Goal: Information Seeking & Learning: Learn about a topic

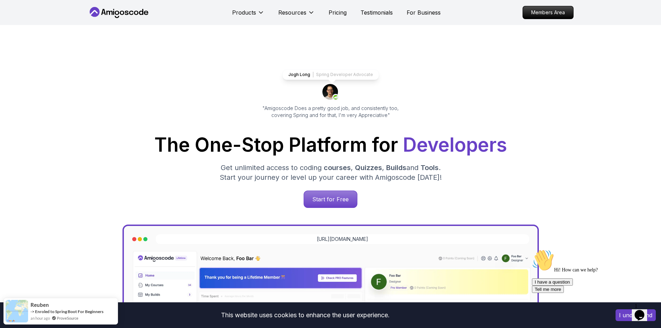
click at [441, 169] on p "Get unlimited access to coding courses , Quizzes , Builds and Tools . Start you…" at bounding box center [330, 172] width 233 height 19
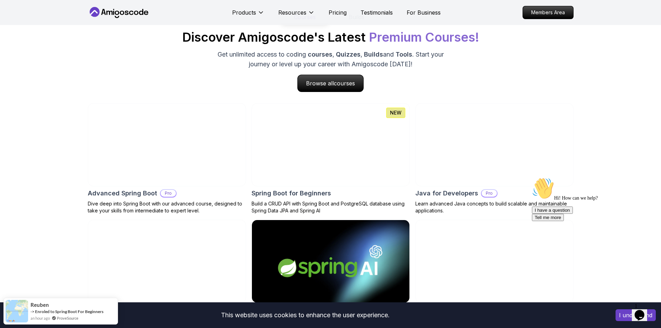
scroll to position [729, 0]
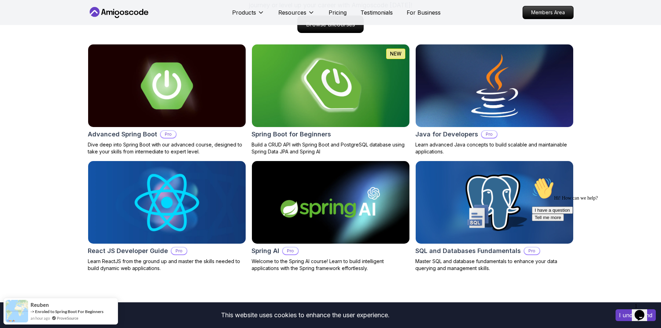
click at [329, 92] on img at bounding box center [330, 85] width 165 height 87
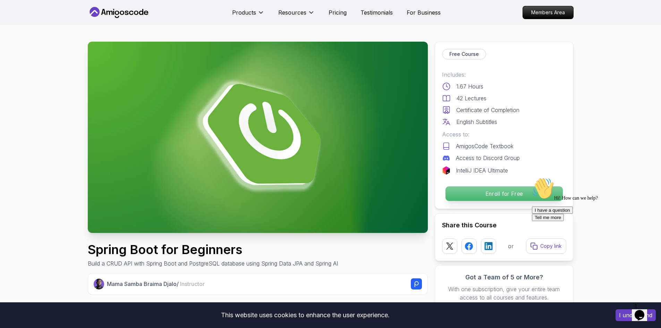
click at [482, 195] on p "Enroll for Free" at bounding box center [503, 193] width 117 height 15
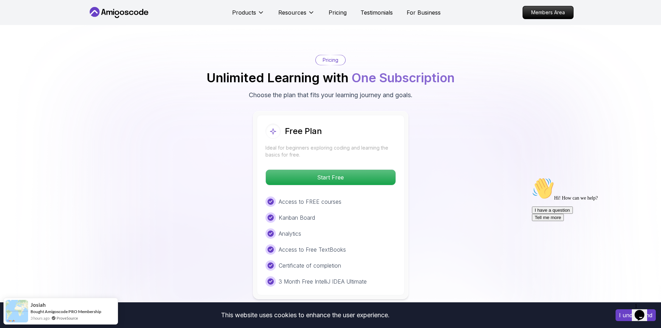
scroll to position [1362, 0]
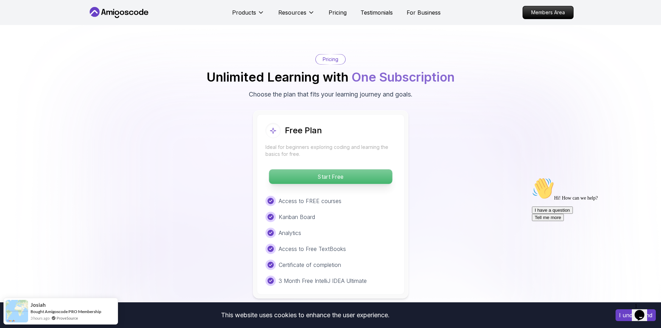
click at [321, 169] on p "Start Free" at bounding box center [330, 176] width 123 height 15
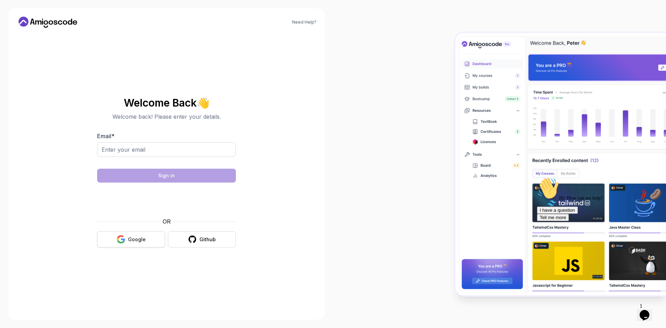
click at [121, 238] on icon "button" at bounding box center [121, 239] width 9 height 9
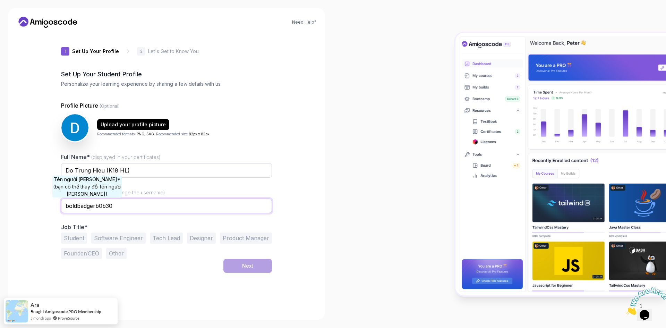
click at [87, 204] on input "boldbadgerb0b30" at bounding box center [166, 205] width 211 height 15
type input "kudo"
drag, startPoint x: 178, startPoint y: 265, endPoint x: 159, endPoint y: 240, distance: 31.9
click at [178, 265] on div "Next" at bounding box center [166, 266] width 211 height 14
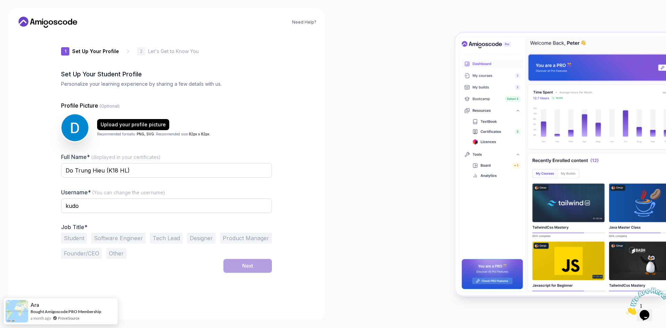
click at [184, 275] on div "1 Set Up Your Profile 1 Set Up Your Profile 2 Let's Get to Know You Set Up Your…" at bounding box center [166, 172] width 211 height 278
click at [74, 239] on button "Student" at bounding box center [74, 237] width 26 height 11
click at [270, 266] on button "Next" at bounding box center [247, 266] width 49 height 14
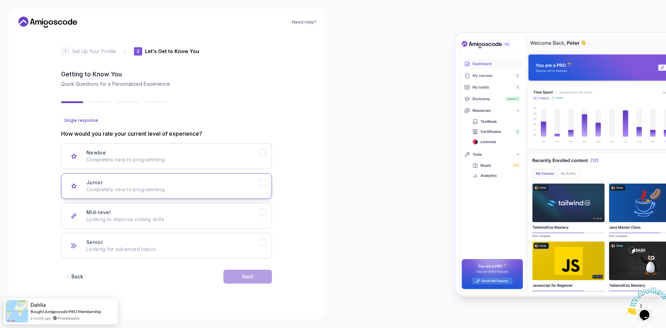
click at [191, 188] on p "Completely new to programming." at bounding box center [172, 189] width 173 height 7
click at [224, 159] on p "Completely new to programming." at bounding box center [172, 159] width 173 height 7
click at [258, 276] on button "Next" at bounding box center [247, 277] width 49 height 14
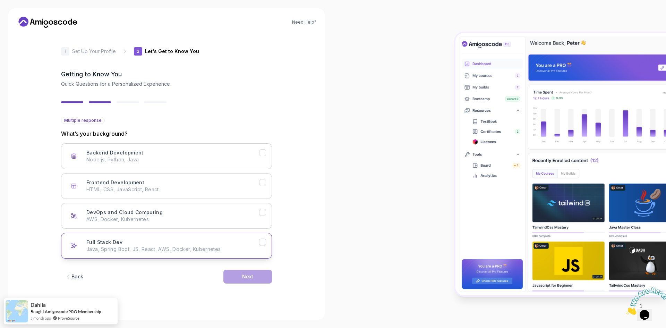
click at [160, 243] on div "Full Stack Dev Java, Spring Boot, JS, React, AWS, Docker, Kubernetes" at bounding box center [172, 246] width 173 height 14
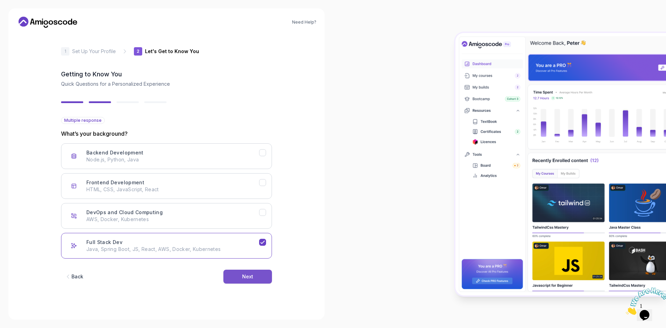
click at [228, 276] on button "Next" at bounding box center [247, 277] width 49 height 14
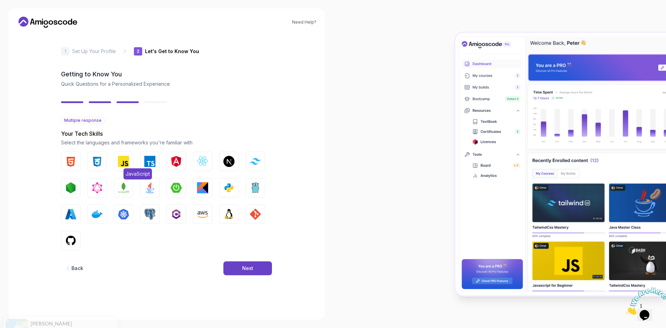
click at [126, 160] on img "button" at bounding box center [123, 161] width 11 height 11
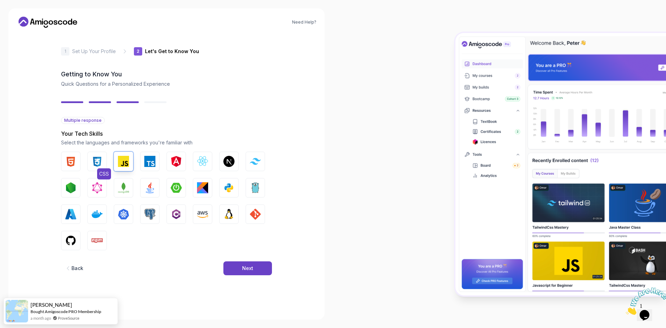
click at [92, 162] on img "button" at bounding box center [97, 161] width 11 height 11
drag, startPoint x: 82, startPoint y: 162, endPoint x: 92, endPoint y: 163, distance: 10.5
click at [81, 162] on div "HTML CSS JavaScript TypeScript Angular React.js Next.js Tailwind CSS Node.js Gr…" at bounding box center [166, 201] width 211 height 99
click at [74, 161] on img "button" at bounding box center [70, 161] width 11 height 11
click at [76, 164] on img "button" at bounding box center [70, 161] width 11 height 11
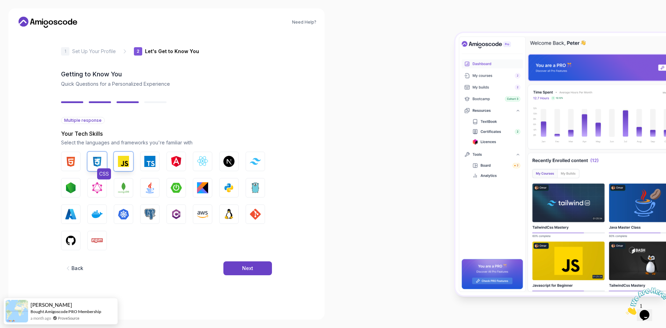
click at [102, 166] on img "button" at bounding box center [97, 161] width 11 height 11
click at [119, 164] on img "button" at bounding box center [123, 161] width 11 height 11
click at [240, 270] on button "Next" at bounding box center [247, 268] width 49 height 14
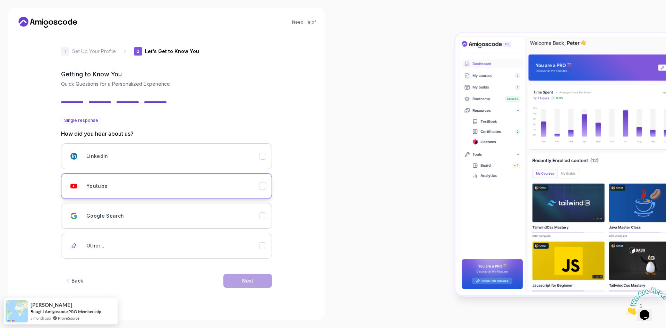
click at [138, 184] on div "Youtube" at bounding box center [172, 186] width 173 height 14
click at [254, 285] on button "Next" at bounding box center [247, 281] width 49 height 14
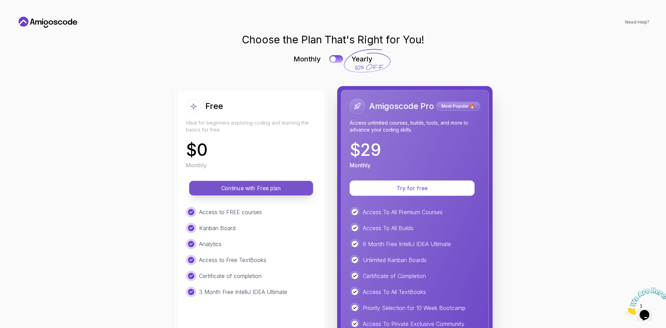
click at [267, 186] on p "Continue with Free plan" at bounding box center [251, 188] width 108 height 8
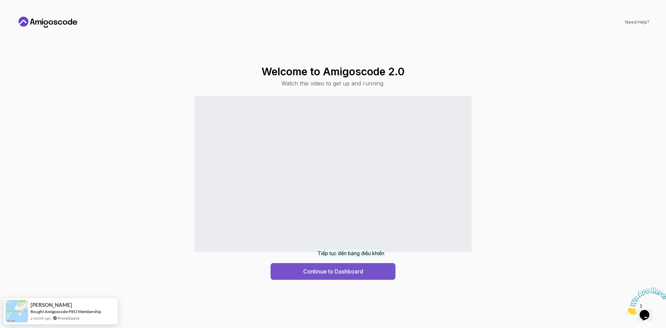
click at [352, 271] on div "Continue to Dashboard" at bounding box center [333, 271] width 60 height 8
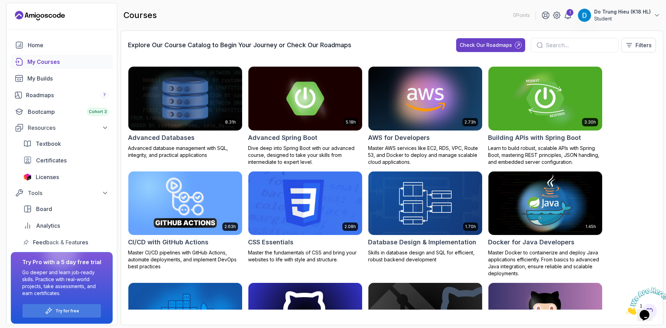
click at [633, 176] on div "8.31h Advanced Databases Advanced database management with SQL, integrity, and …" at bounding box center [392, 187] width 528 height 243
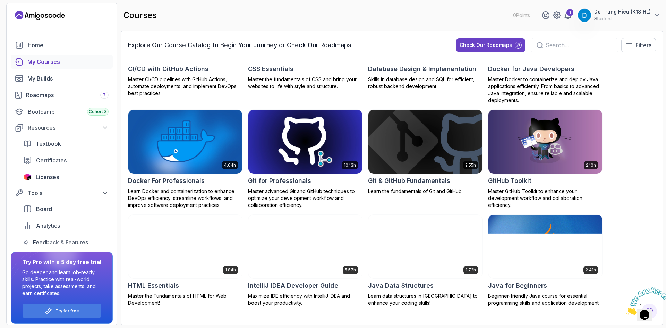
scroll to position [173, 0]
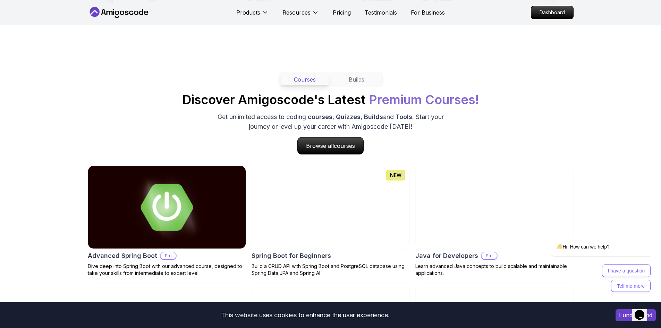
scroll to position [729, 0]
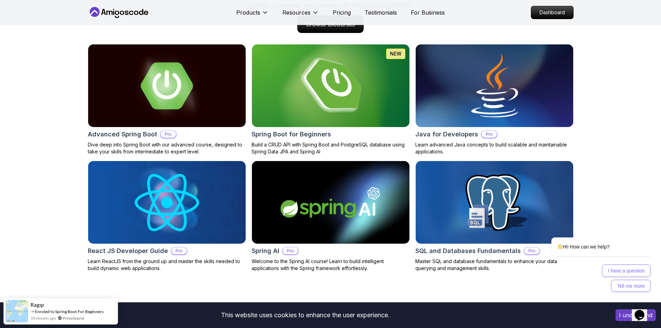
click at [335, 112] on img at bounding box center [330, 85] width 165 height 87
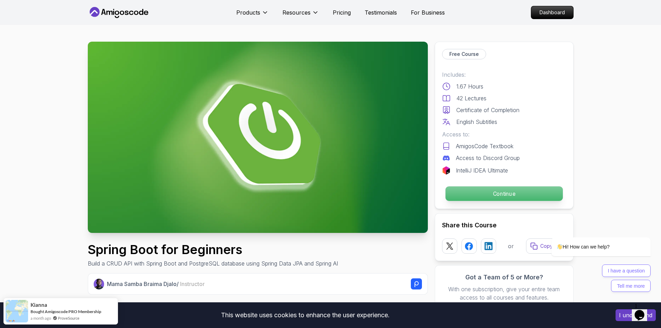
click at [474, 188] on div "Free Course Includes: 1.67 Hours 42 Lectures Certificate of Completion English …" at bounding box center [504, 125] width 139 height 167
click at [474, 191] on p "Continue" at bounding box center [503, 193] width 117 height 15
click at [486, 192] on p "Continue" at bounding box center [503, 193] width 117 height 15
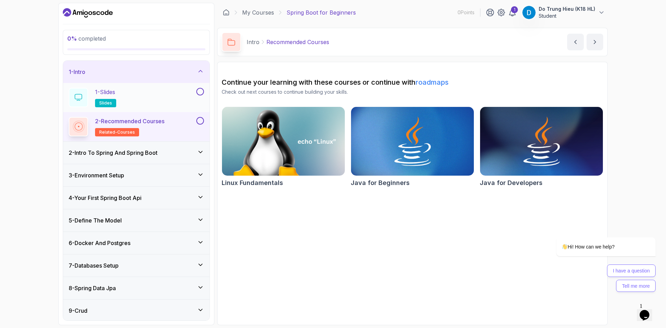
click at [158, 102] on div "1 - Slides slides" at bounding box center [132, 97] width 126 height 19
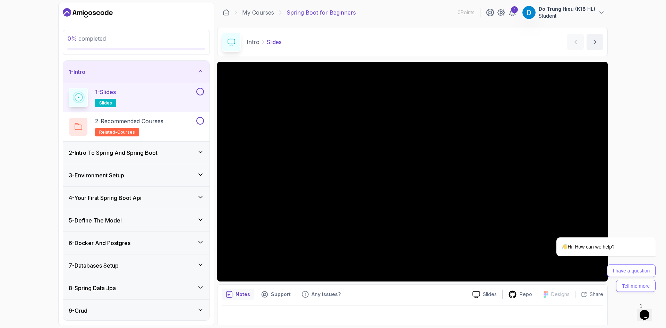
click at [156, 240] on div "6 - Docker And Postgres" at bounding box center [136, 243] width 135 height 8
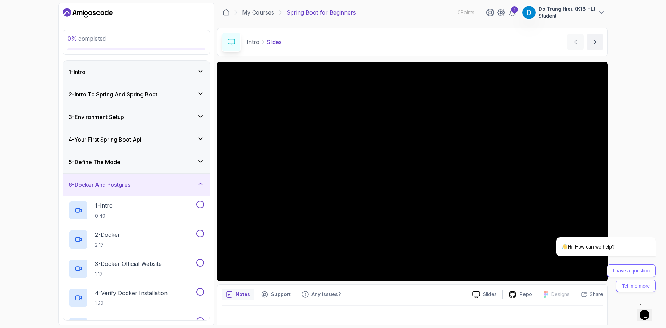
click at [161, 177] on div "6 - Docker And Postgres" at bounding box center [136, 184] width 146 height 22
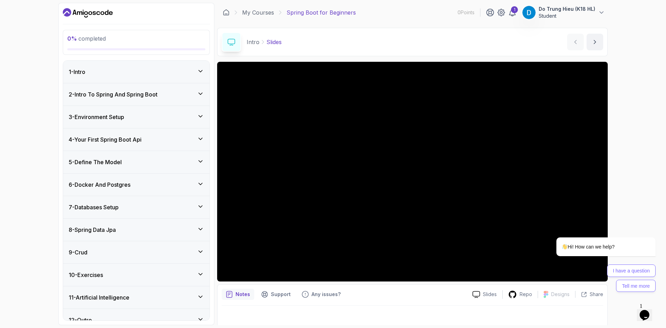
click at [120, 75] on div "1 - Intro" at bounding box center [136, 72] width 135 height 8
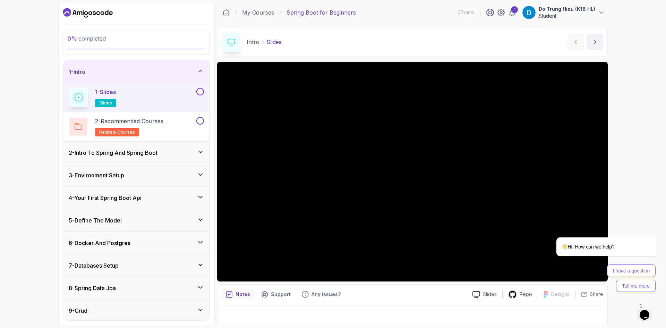
click at [120, 75] on div "1 - Intro" at bounding box center [136, 72] width 135 height 8
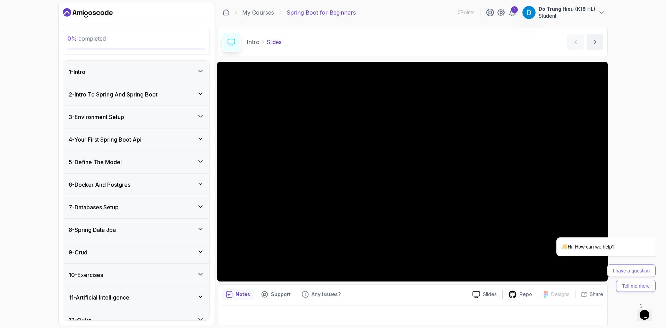
click at [149, 95] on h3 "2 - Intro To Spring And Spring Boot" at bounding box center [113, 94] width 89 height 8
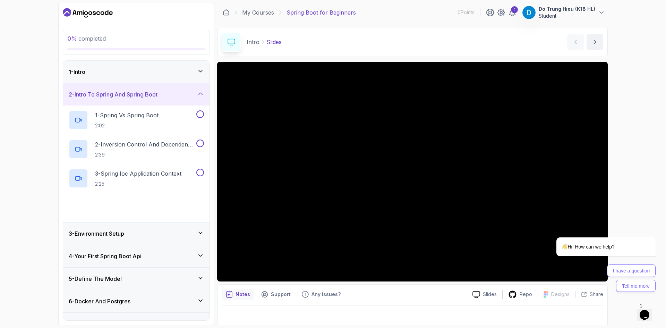
click at [149, 95] on h3 "2 - Intro To Spring And Spring Boot" at bounding box center [113, 94] width 89 height 8
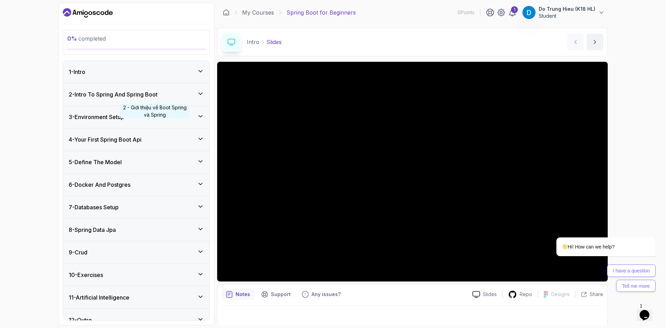
click at [151, 118] on div "3 - Environment Setup" at bounding box center [136, 117] width 135 height 8
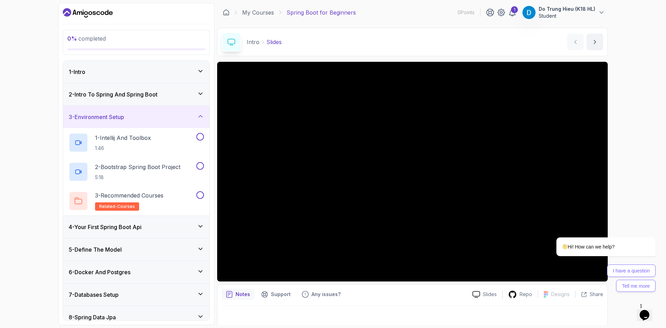
click at [151, 118] on div "3 - Environment Setup" at bounding box center [136, 117] width 135 height 8
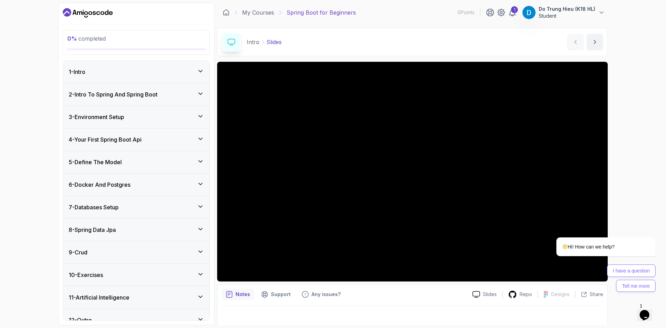
click at [156, 141] on div "4 - Your First Spring Boot Api" at bounding box center [136, 139] width 135 height 8
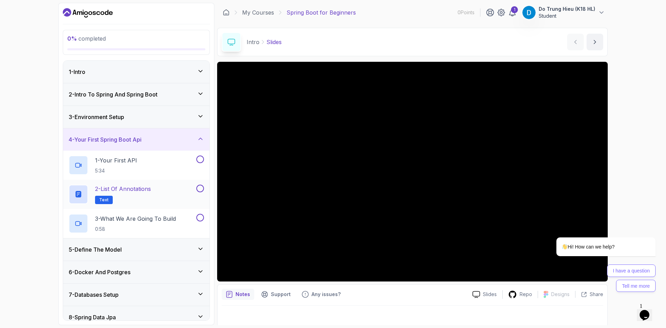
click at [135, 193] on p "2 - List of Annotations" at bounding box center [123, 189] width 56 height 8
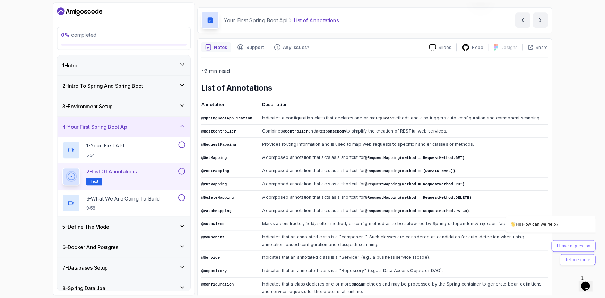
scroll to position [90, 0]
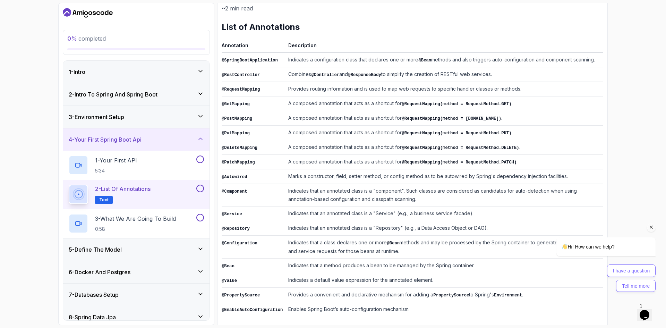
click at [648, 226] on icon "Chat attention grabber" at bounding box center [651, 227] width 6 height 6
click at [637, 179] on div "0 % completed 1 - Intro 2 - Intro To Spring And Spring Boot 3 - Environment Set…" at bounding box center [333, 164] width 666 height 328
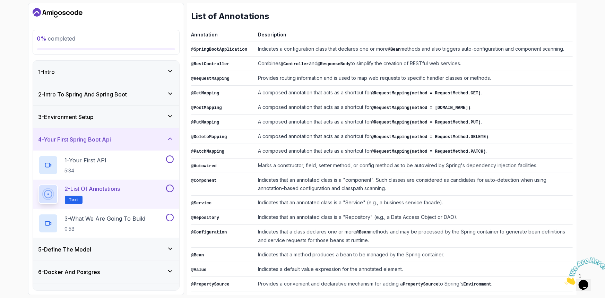
scroll to position [118, 0]
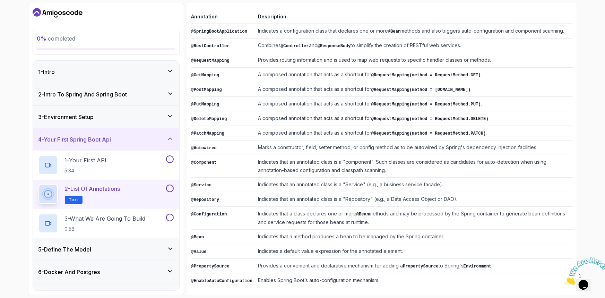
click at [19, 94] on div "0 % completed 1 - Intro 2 - Intro To Spring And Spring Boot 3 - Environment Set…" at bounding box center [302, 149] width 605 height 298
